Goal: Task Accomplishment & Management: Use online tool/utility

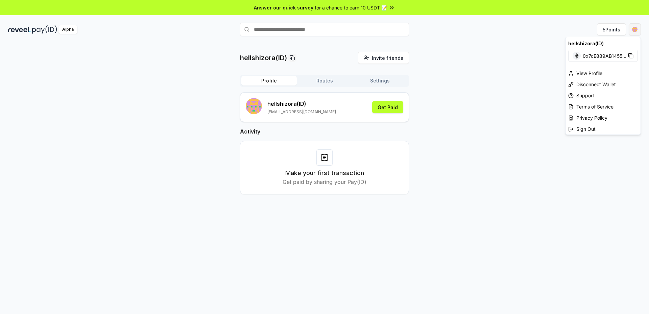
click at [633, 30] on html "Answer our quick survey for a chance to earn 10 USDT 📝 Alpha 5 Points hellshizo…" at bounding box center [324, 157] width 649 height 314
drag, startPoint x: 546, startPoint y: 47, endPoint x: 551, endPoint y: 43, distance: 6.1
click at [546, 46] on html "Answer our quick survey for a chance to earn 10 USDT 📝 Alpha 5 Points hellshizo…" at bounding box center [324, 157] width 649 height 314
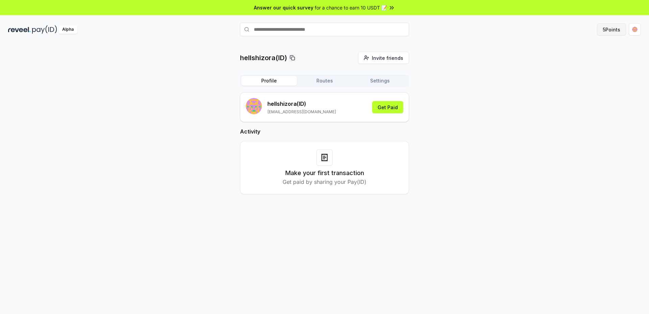
click at [604, 33] on button "5 Points" at bounding box center [611, 29] width 29 height 12
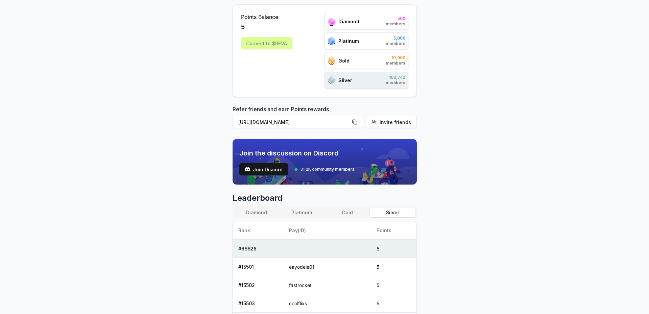
scroll to position [68, 0]
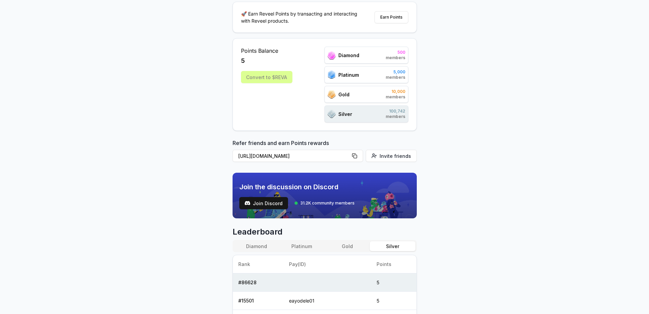
click at [268, 80] on div "Convert to $REVA" at bounding box center [266, 77] width 51 height 12
click at [289, 110] on div "Points Balance 5 Convert to $[PERSON_NAME]" at bounding box center [266, 85] width 51 height 76
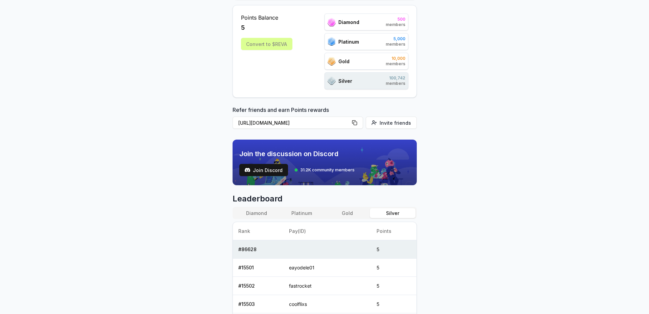
scroll to position [0, 0]
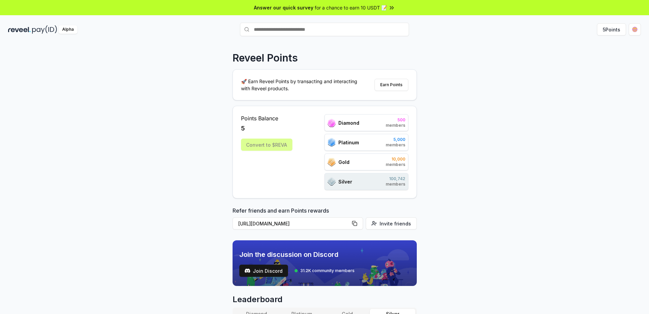
click at [294, 32] on input "text" at bounding box center [324, 30] width 169 height 14
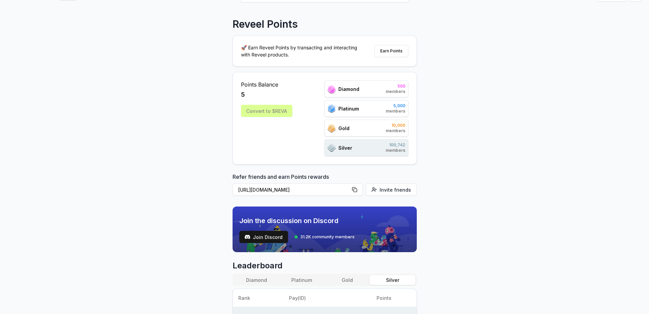
scroll to position [135, 0]
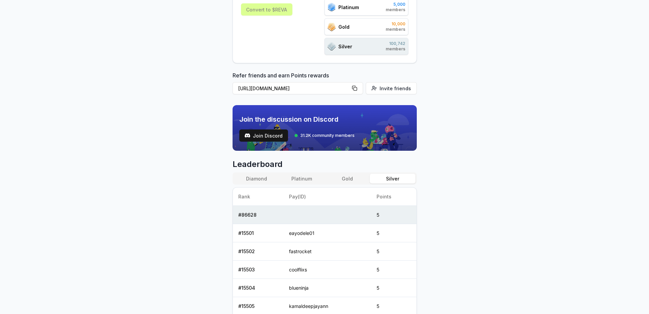
click at [347, 183] on button "Gold" at bounding box center [346, 179] width 45 height 10
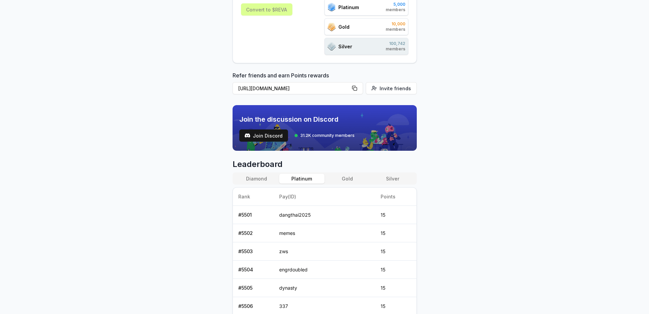
click at [289, 175] on button "Platinum" at bounding box center [301, 179] width 45 height 10
click at [252, 182] on button "Diamond" at bounding box center [256, 179] width 45 height 10
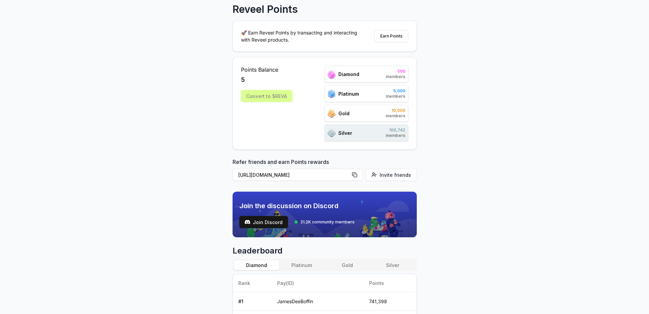
scroll to position [0, 0]
